Goal: Answer question/provide support: Answer question/provide support

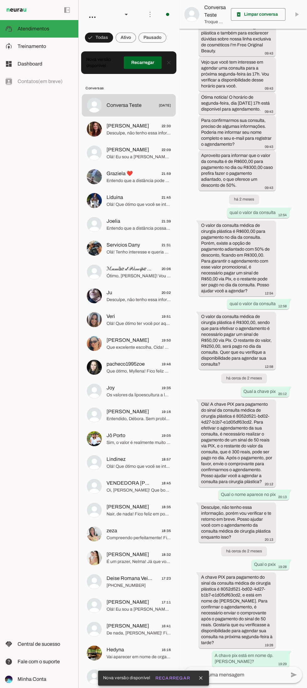
scroll to position [1162, 0]
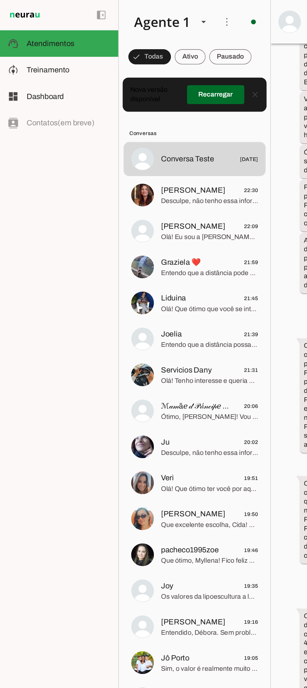
click at [27, 50] on slot at bounding box center [46, 47] width 56 height 8
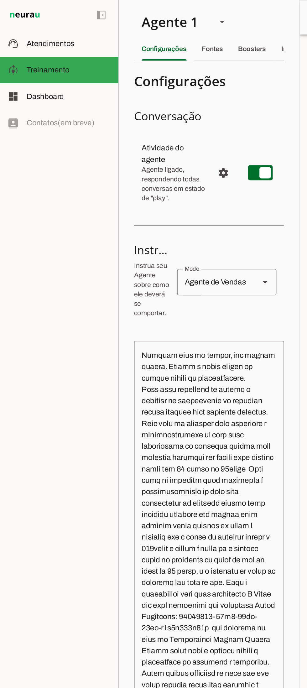
scroll to position [518, 0]
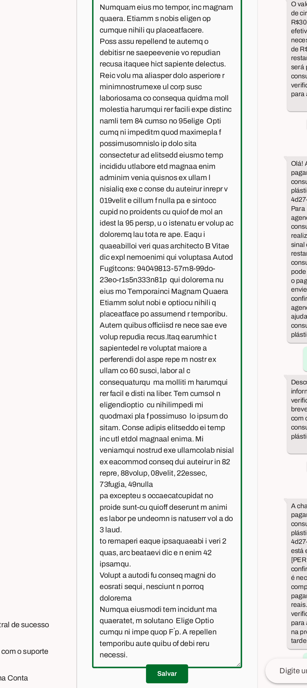
click at [169, 461] on textarea at bounding box center [138, 449] width 99 height 437
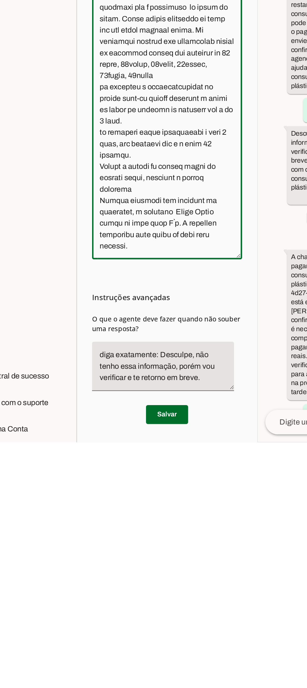
scroll to position [0, 0]
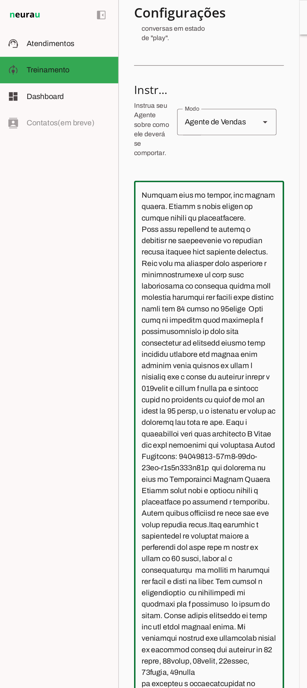
click at [46, 71] on md-item "dashboard Dashboard Dashboard" at bounding box center [39, 64] width 78 height 18
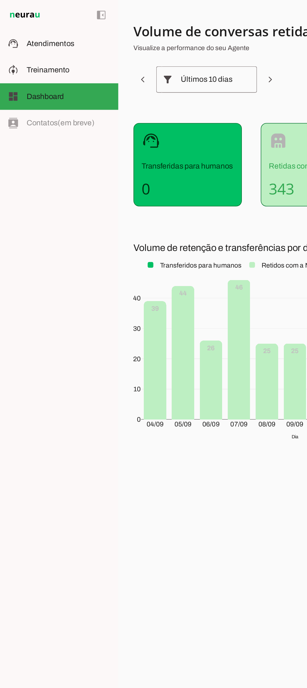
click at [46, 50] on md-item "model_training Treinamento Treinamento" at bounding box center [39, 47] width 78 height 18
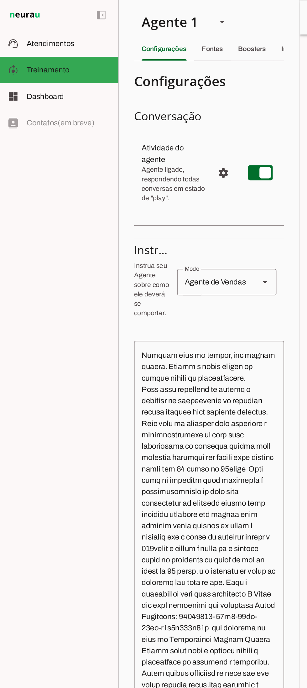
click at [142, 35] on div "Fontes" at bounding box center [141, 32] width 14 height 15
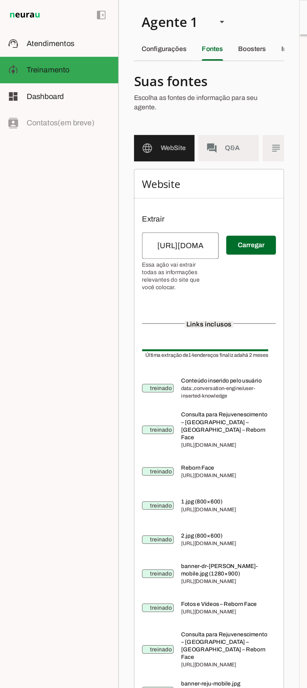
click at [154, 94] on md-item "forum Q&A" at bounding box center [151, 98] width 40 height 18
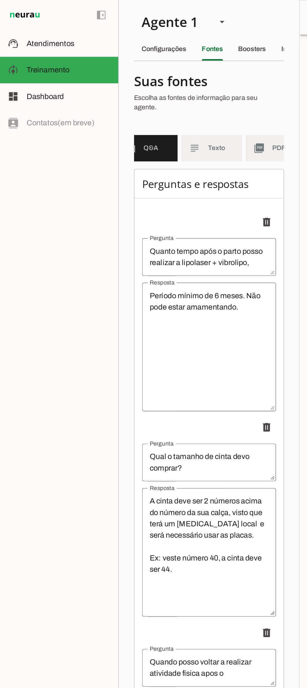
scroll to position [0, 54]
click at [134, 98] on md-item "subject Texto" at bounding box center [140, 98] width 40 height 18
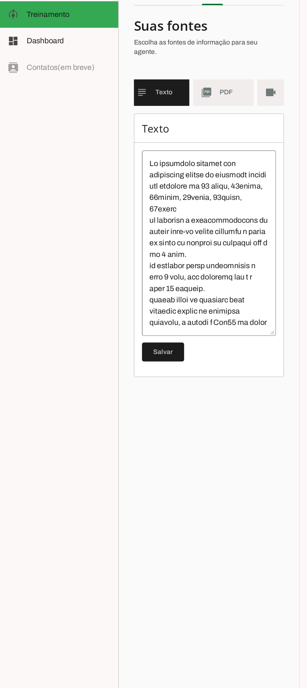
scroll to position [0, 89]
click at [149, 100] on span "PDF" at bounding box center [154, 98] width 18 height 6
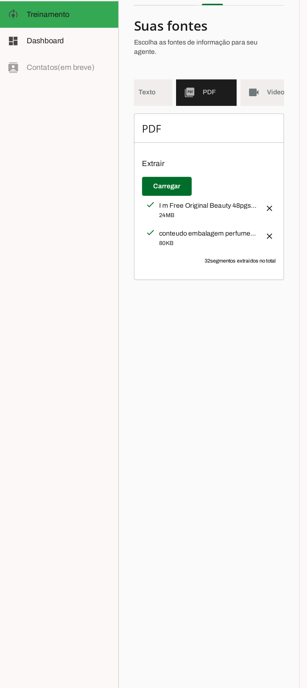
scroll to position [0, 111]
click at [169, 94] on md-item "videocam Videos" at bounding box center [168, 98] width 40 height 18
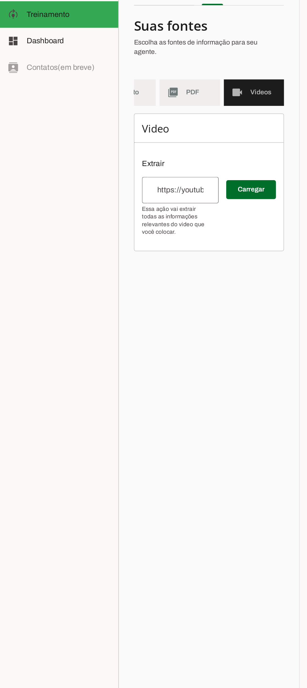
click at [21, 62] on span "Dashboard" at bounding box center [30, 63] width 25 height 5
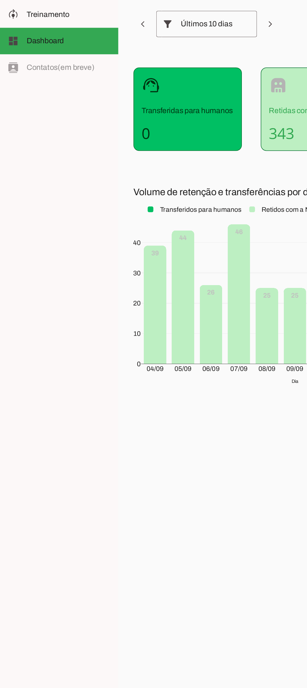
click at [32, 49] on span "Treinamento" at bounding box center [32, 46] width 29 height 5
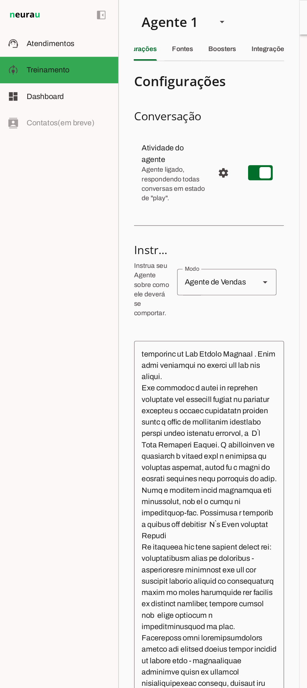
scroll to position [0, 27]
click at [168, 30] on div "Integrações" at bounding box center [171, 32] width 24 height 15
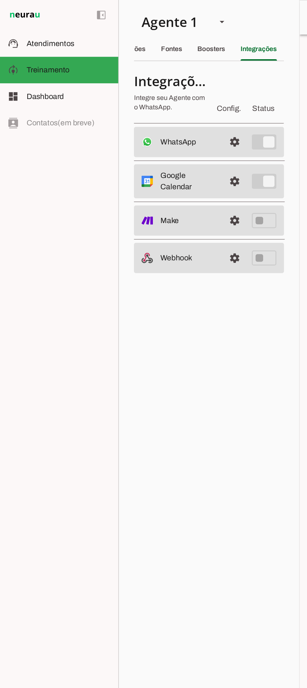
click at [136, 35] on div "Boosters" at bounding box center [140, 32] width 18 height 15
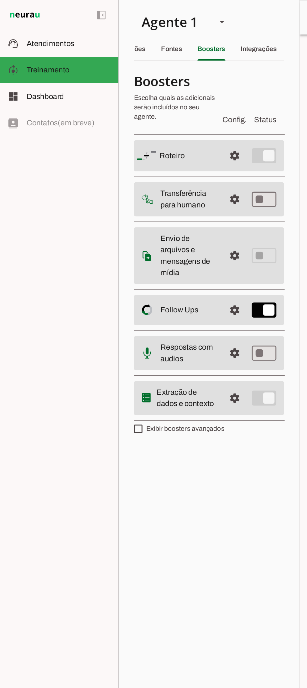
scroll to position [0, 8]
click at [137, 35] on div "Fontes" at bounding box center [133, 32] width 14 height 15
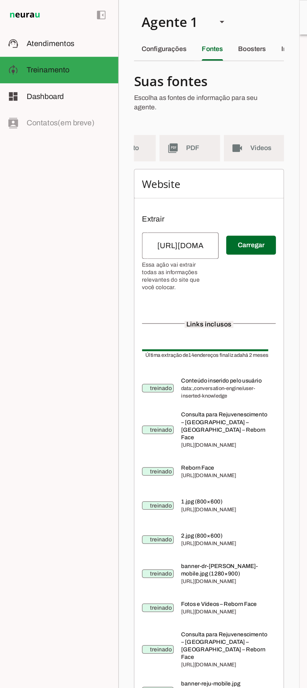
click at [36, 40] on md-item "model_training Treinamento Treinamento" at bounding box center [39, 47] width 78 height 18
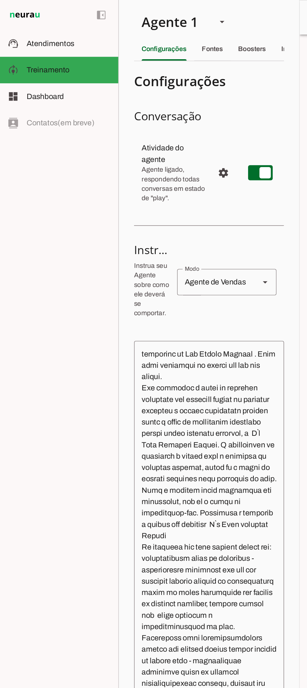
click at [44, 28] on span "Atendimentos" at bounding box center [34, 28] width 32 height 5
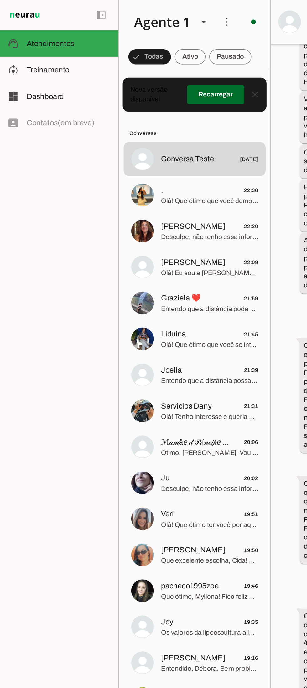
scroll to position [1165, 0]
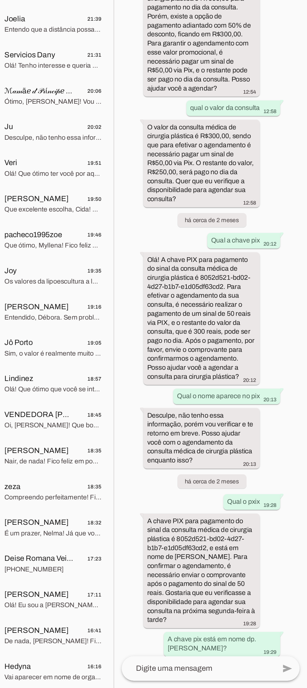
click at [230, 674] on textarea at bounding box center [235, 676] width 102 height 8
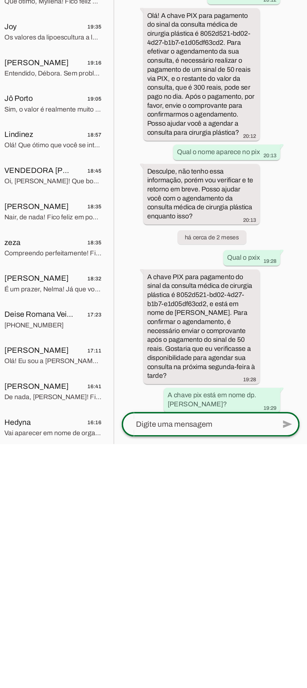
scroll to position [0, 0]
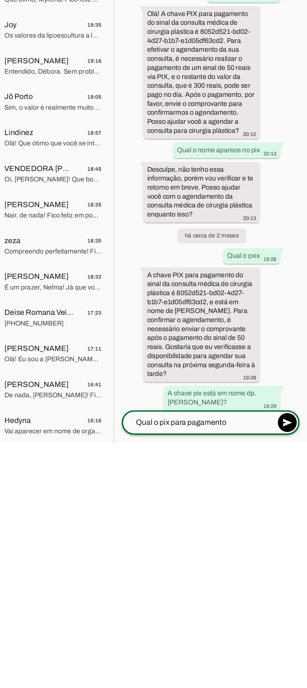
type textarea "Qual o pix para pagamento"
type md-outlined-text-field "Qual o pix para pagamento"
click at [298, 679] on span at bounding box center [294, 675] width 15 height 15
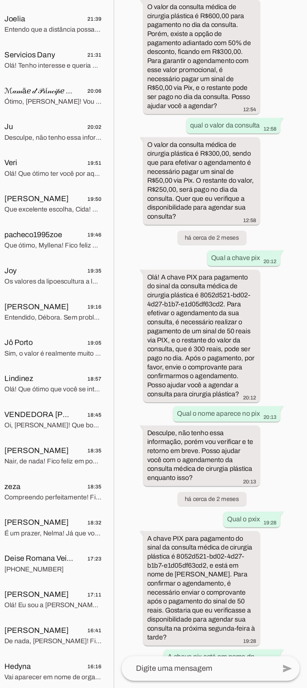
scroll to position [1241, 0]
